Goal: Find specific fact: Find specific fact

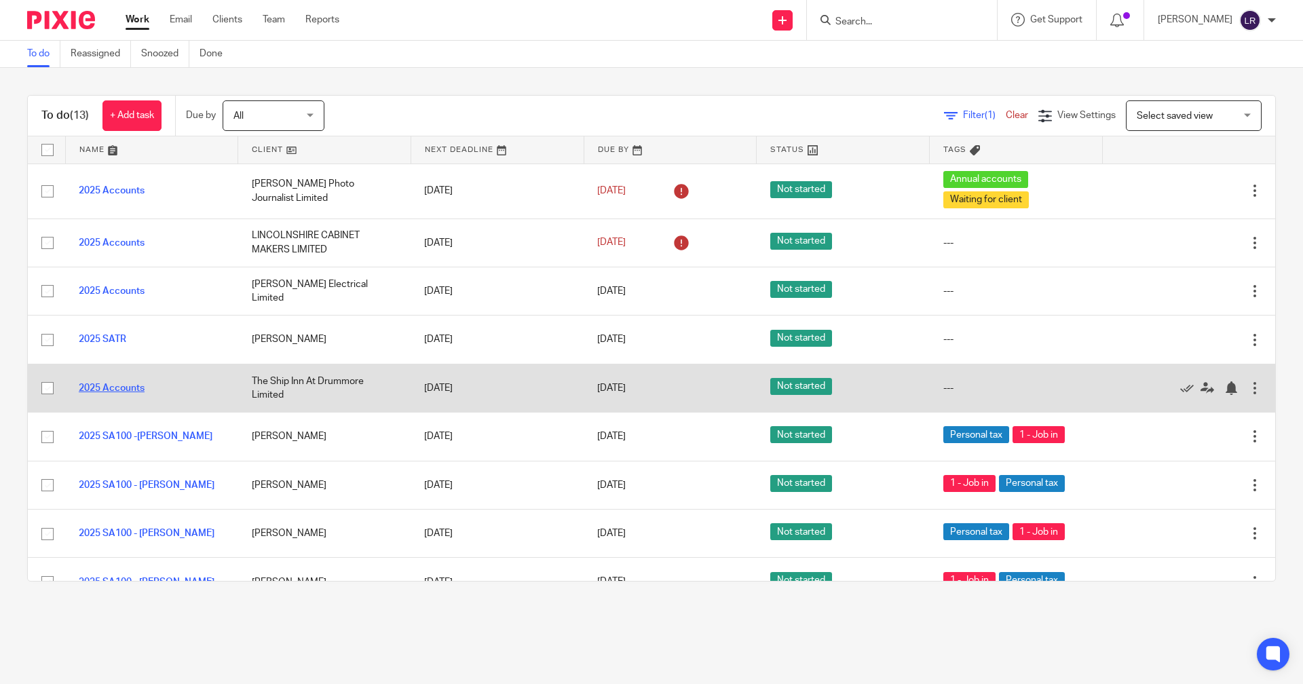
click at [113, 392] on link "2025 Accounts" at bounding box center [112, 388] width 66 height 10
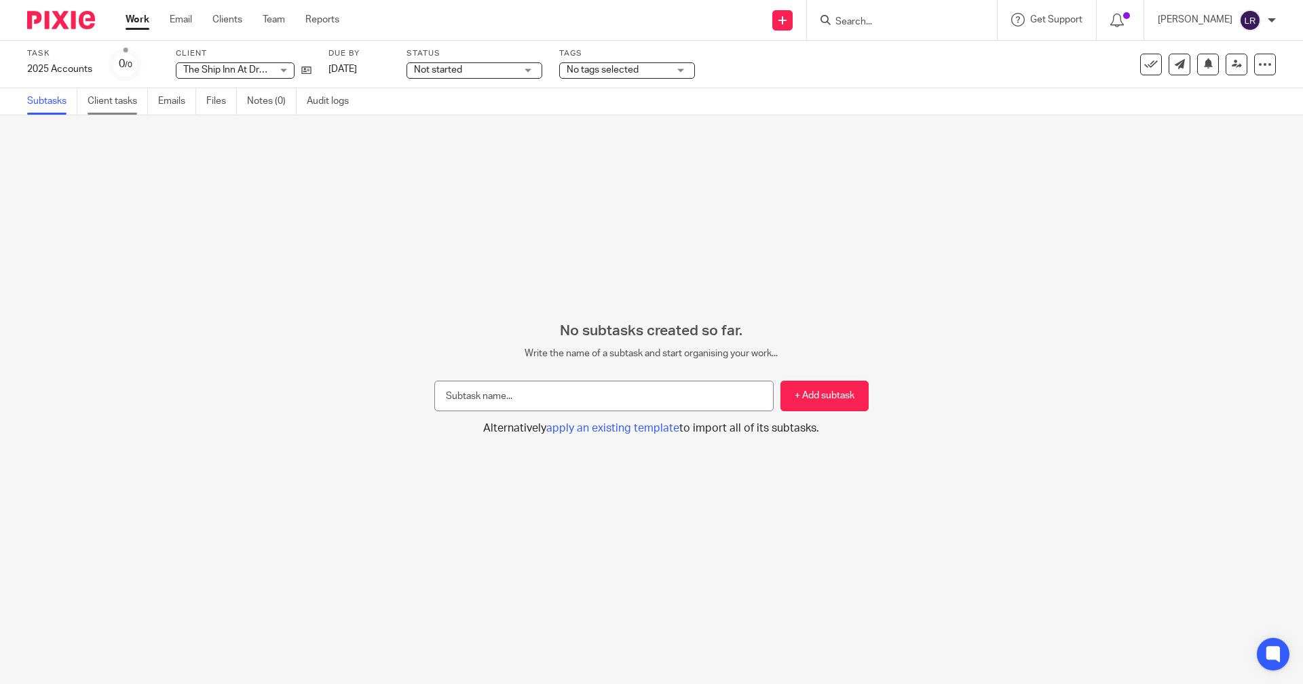
click at [134, 97] on link "Client tasks" at bounding box center [118, 101] width 60 height 26
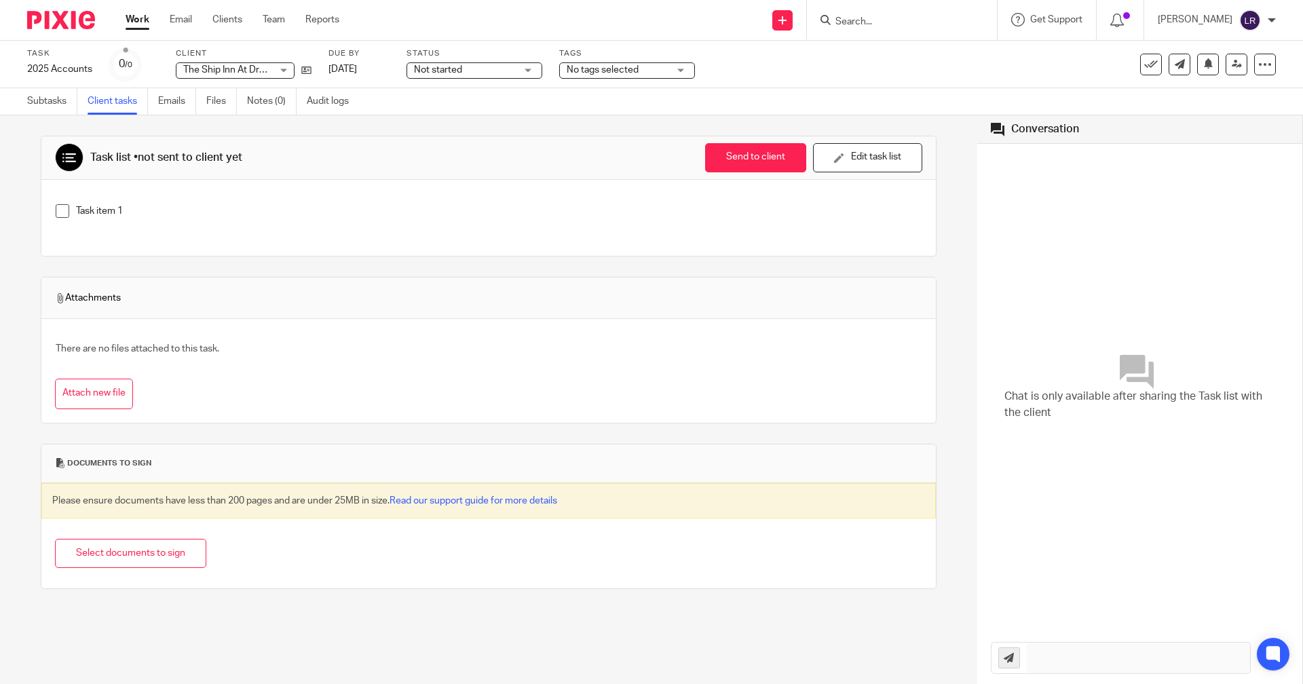
click at [879, 16] on input "Search" at bounding box center [895, 22] width 122 height 12
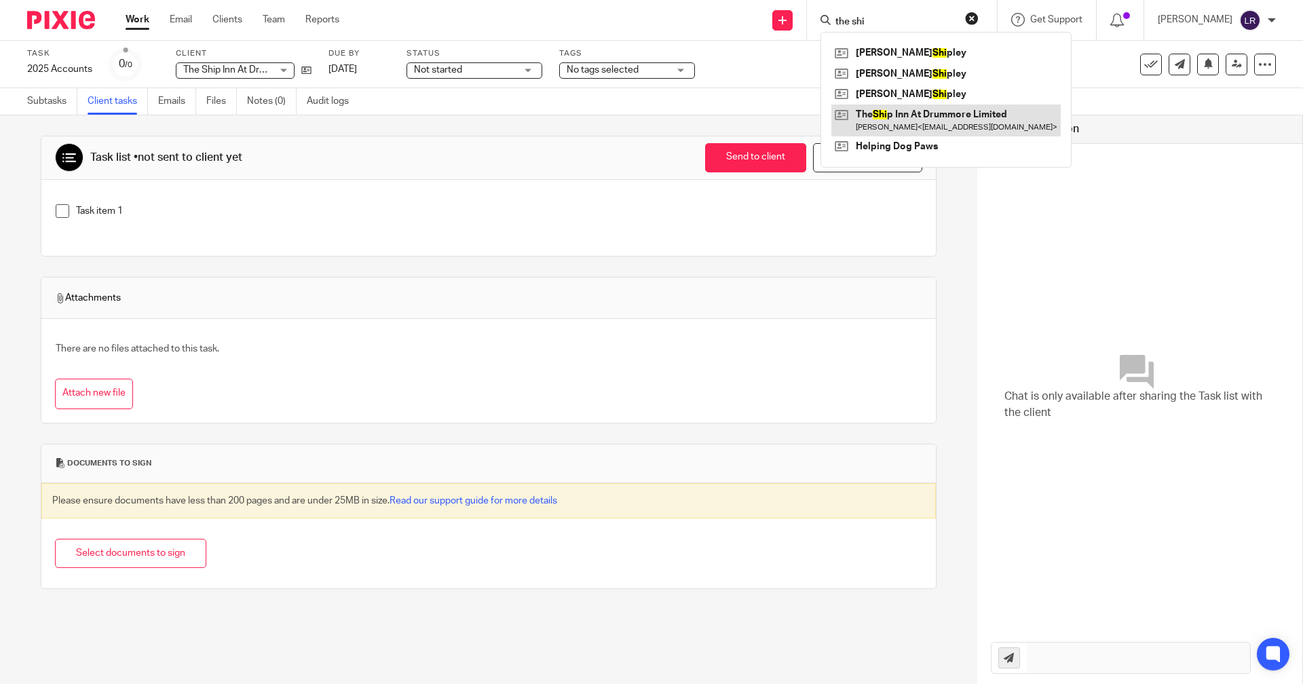
type input "the shi"
click at [893, 117] on link at bounding box center [945, 120] width 229 height 31
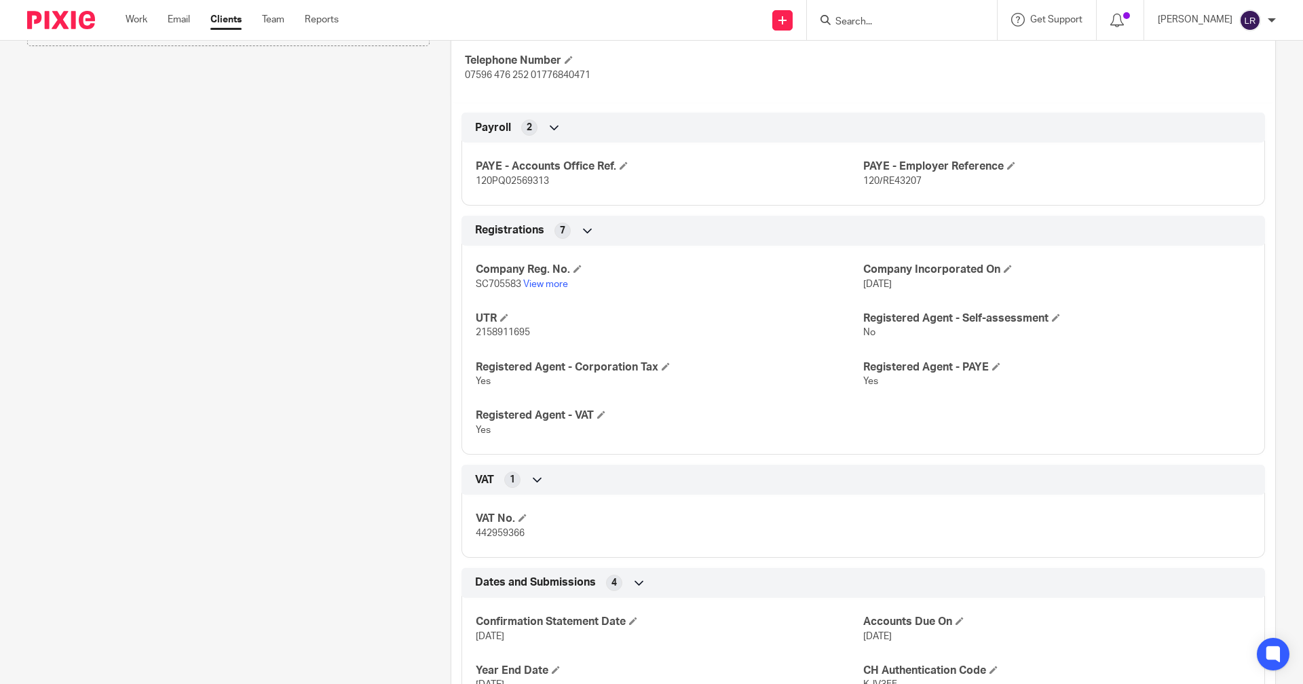
scroll to position [459, 0]
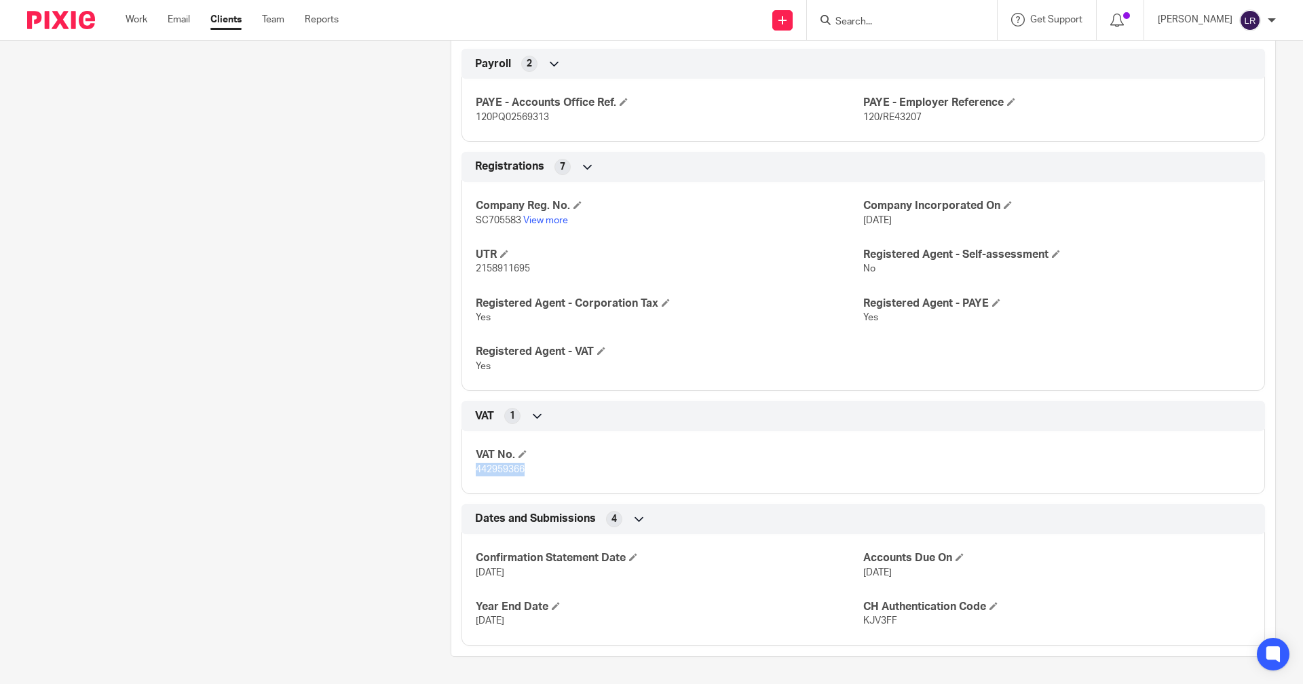
drag, startPoint x: 521, startPoint y: 470, endPoint x: 462, endPoint y: 472, distance: 58.4
click at [462, 472] on div "VAT No. 442959366" at bounding box center [863, 457] width 804 height 73
copy span "442959366"
